Goal: Information Seeking & Learning: Understand process/instructions

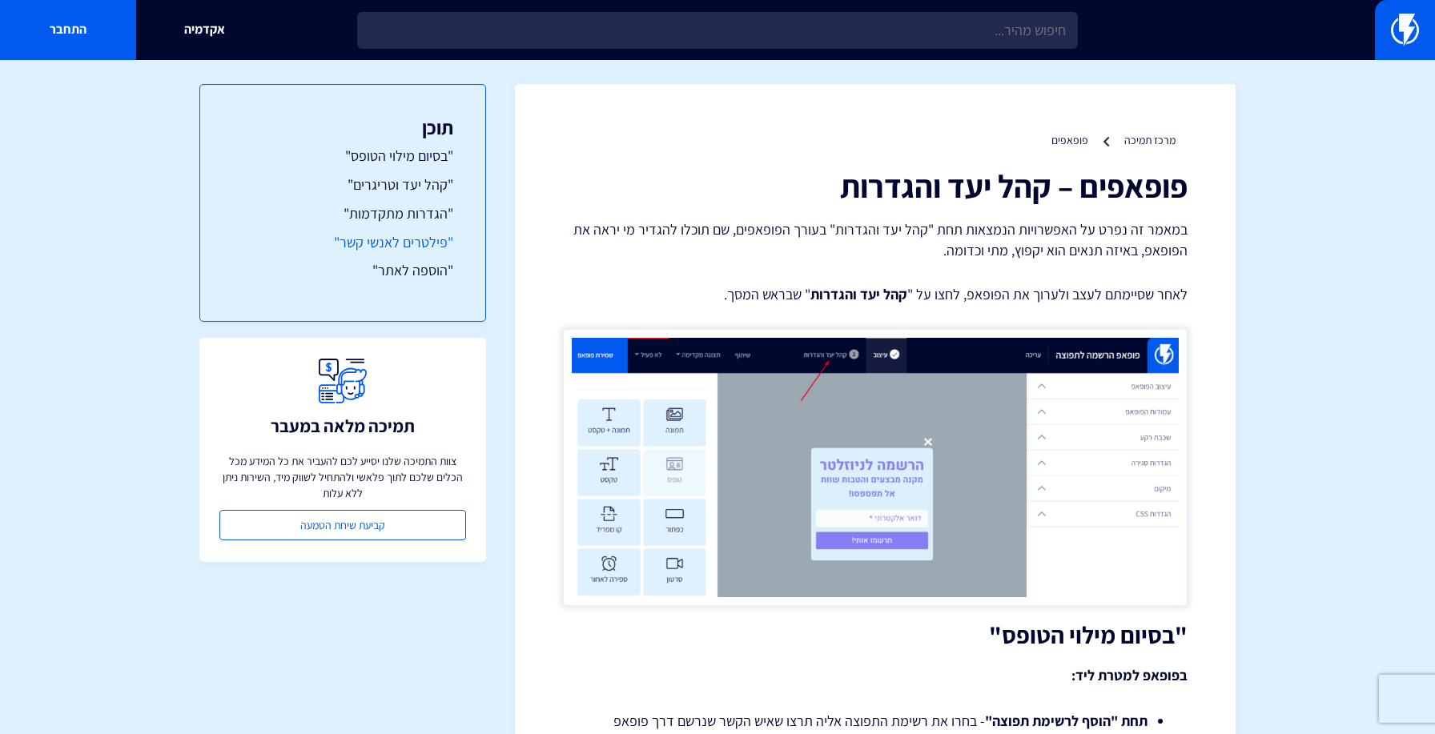
click at [435, 251] on link ""פילטרים לאנשי קשר"" at bounding box center [342, 242] width 221 height 21
click at [1055, 246] on p "במאמר זה נפרט על האפשרויות הנמצאות תחת "קהל יעד והגדרות" בעורך הפופאפים, שם תוכ…" at bounding box center [875, 239] width 625 height 41
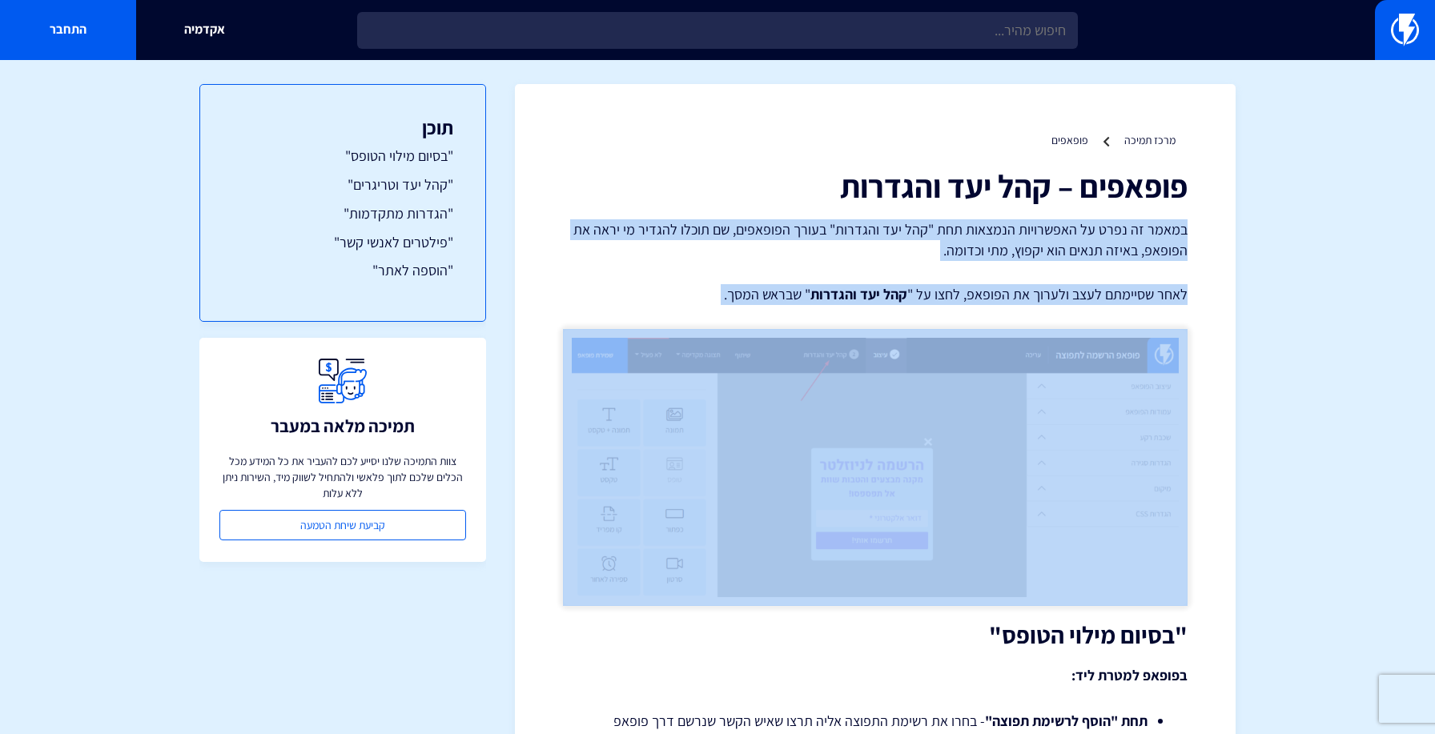
drag, startPoint x: 1192, startPoint y: 229, endPoint x: 742, endPoint y: 311, distance: 458.2
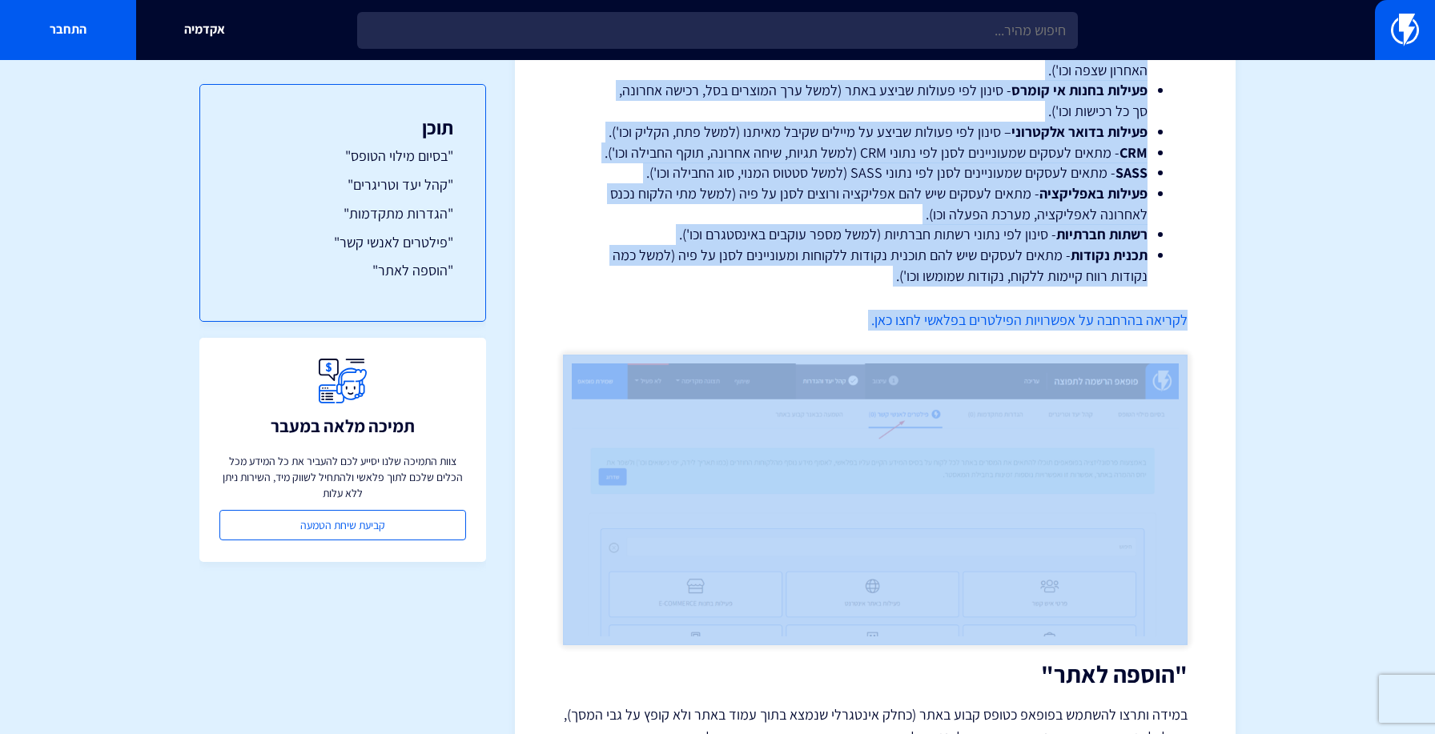
scroll to position [4790, 0]
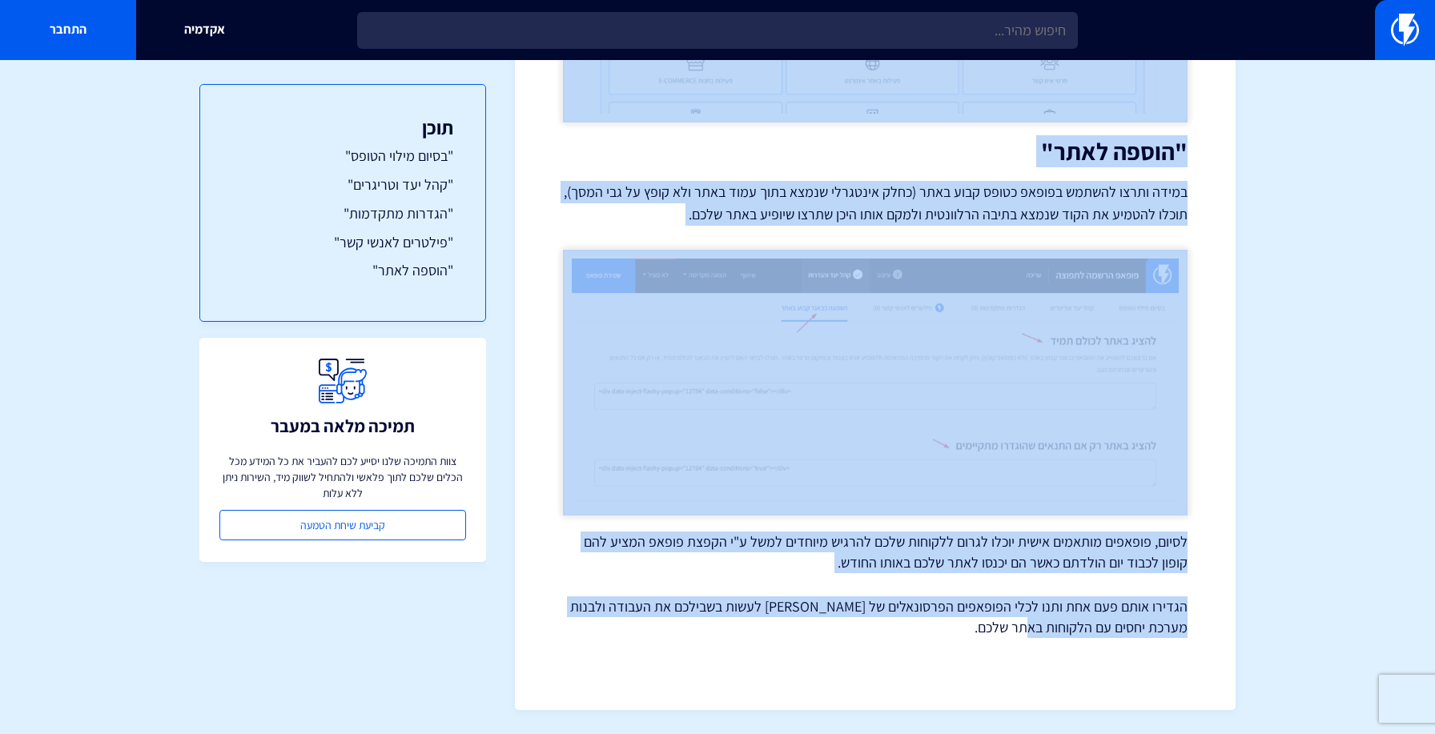
drag, startPoint x: 1181, startPoint y: 183, endPoint x: 754, endPoint y: 647, distance: 631.4
copy div "loremip – dol sit ametcon adipi el sedd ei temporinc utlabor etd "mag ali enima…"
